Goal: Information Seeking & Learning: Learn about a topic

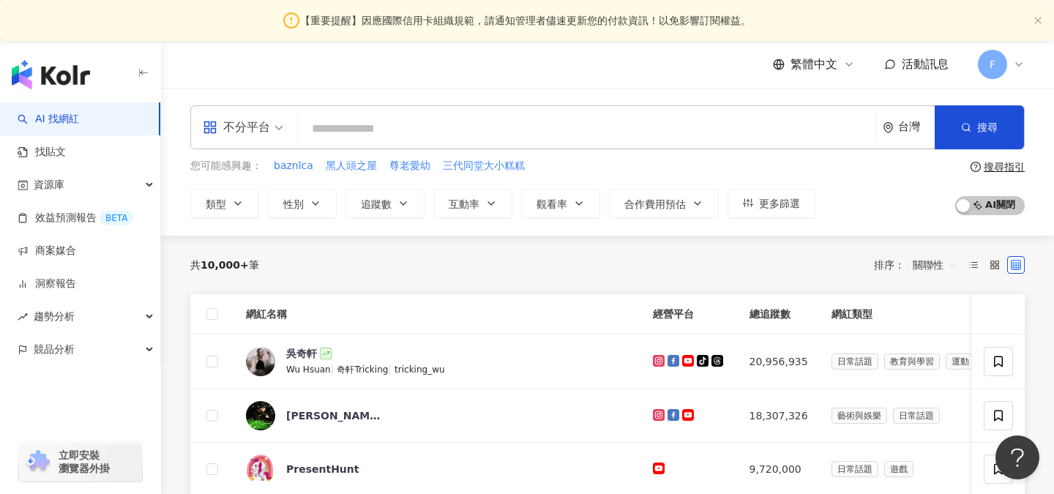
click at [617, 127] on input "search" at bounding box center [587, 129] width 566 height 28
click at [577, 130] on input "search" at bounding box center [587, 129] width 566 height 28
type input "**********"
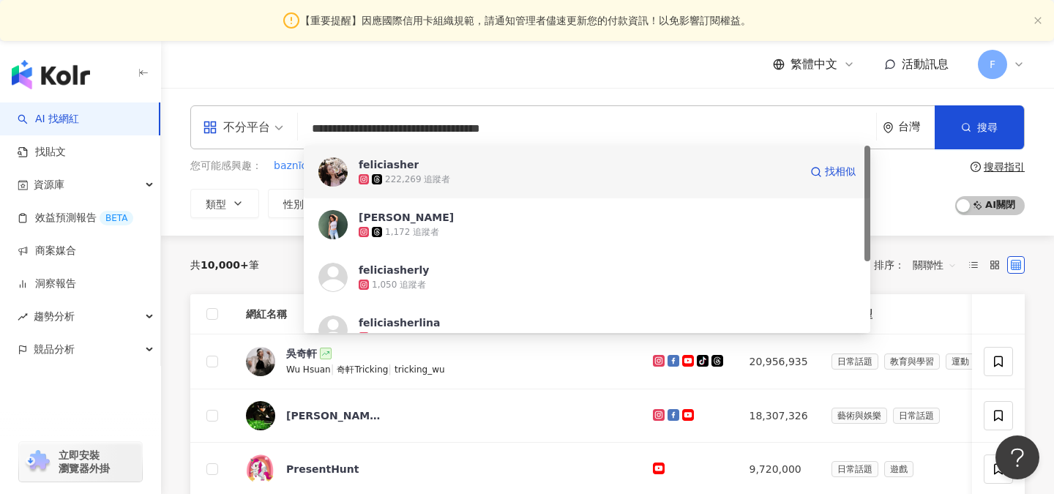
click at [566, 165] on span "feliciasher" at bounding box center [579, 164] width 441 height 15
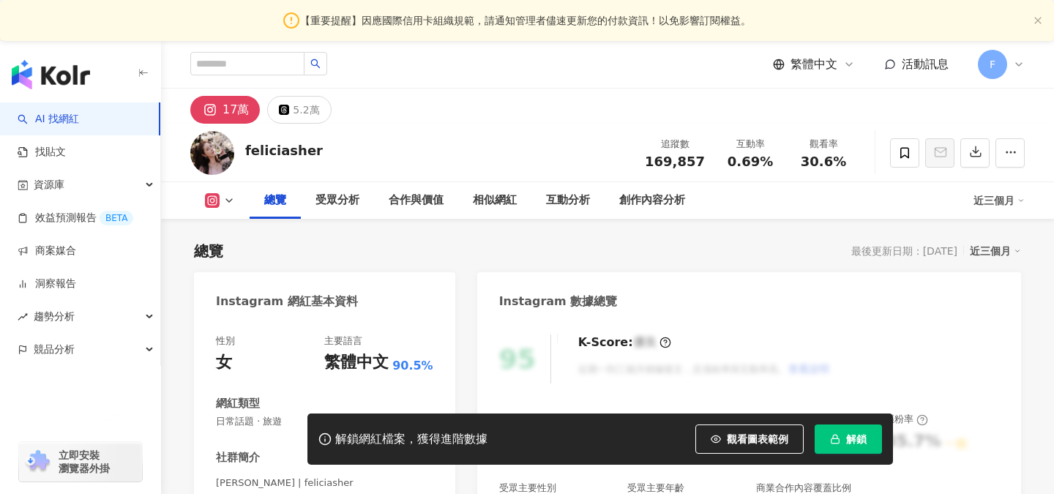
scroll to position [220, 0]
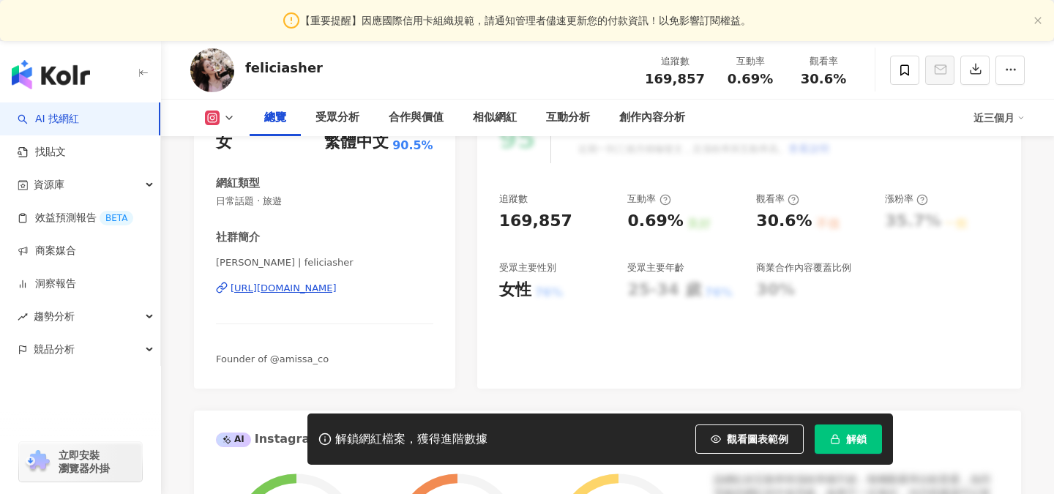
click at [856, 441] on span "解鎖" at bounding box center [856, 439] width 20 height 12
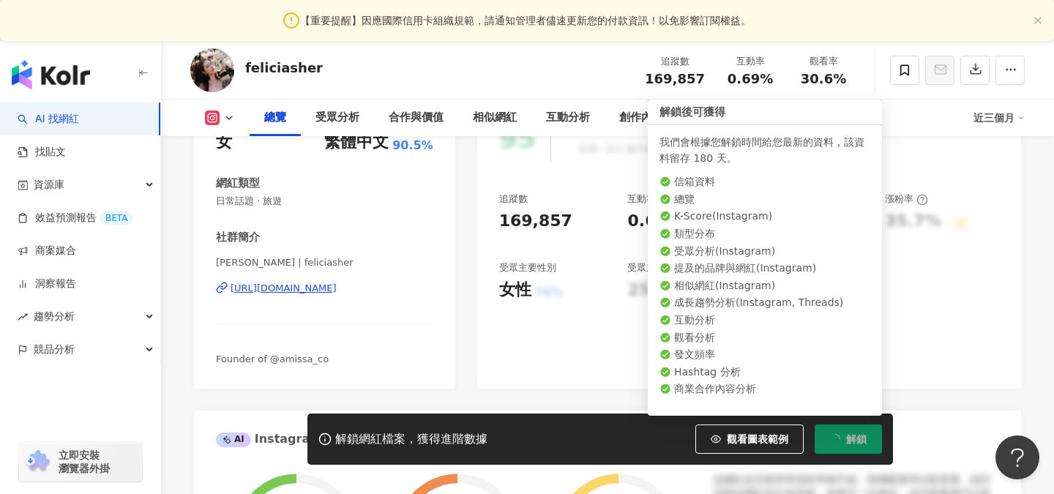
scroll to position [0, 0]
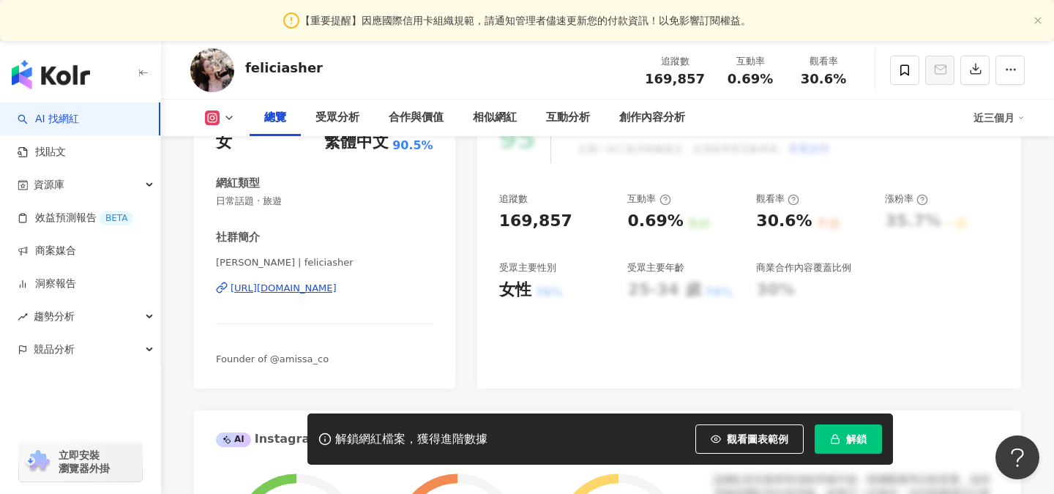
click at [840, 439] on button "解鎖" at bounding box center [848, 438] width 67 height 29
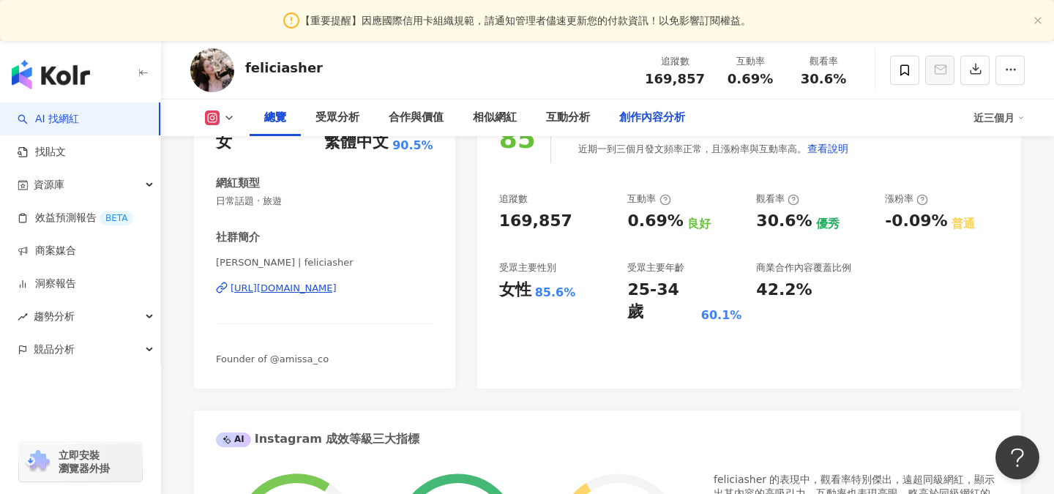
click at [634, 109] on div "創作內容分析" at bounding box center [652, 118] width 66 height 18
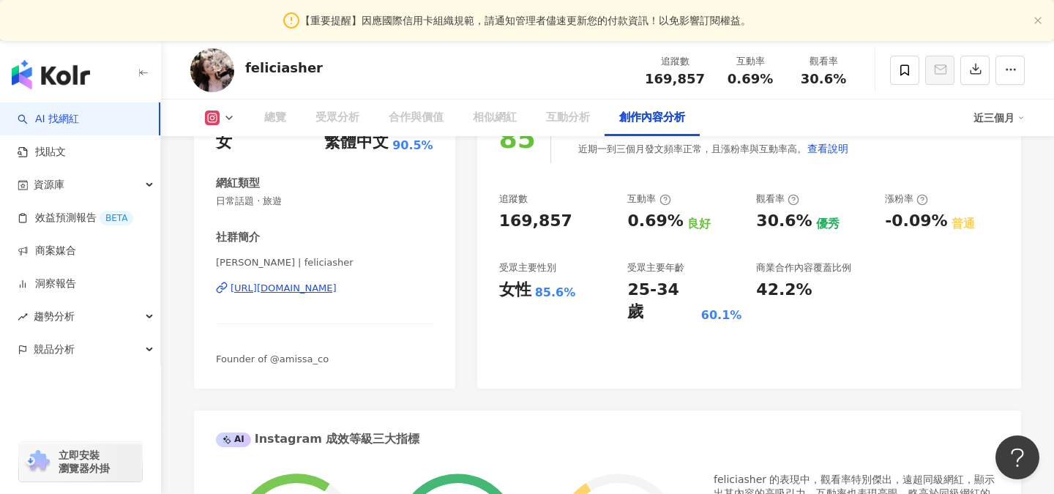
scroll to position [4184, 0]
